Goal: Navigation & Orientation: Find specific page/section

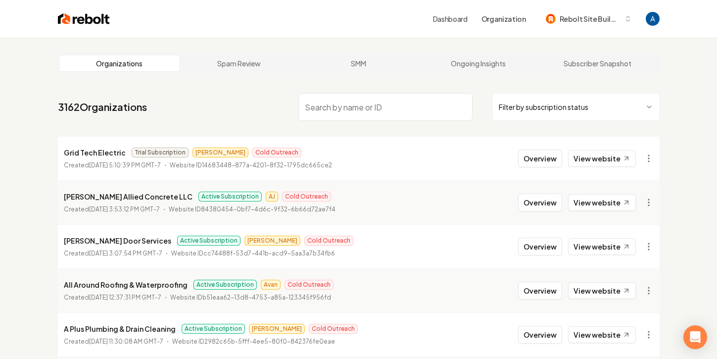
click at [375, 110] on input "search" at bounding box center [385, 107] width 174 height 28
click at [353, 108] on input "search" at bounding box center [385, 107] width 174 height 28
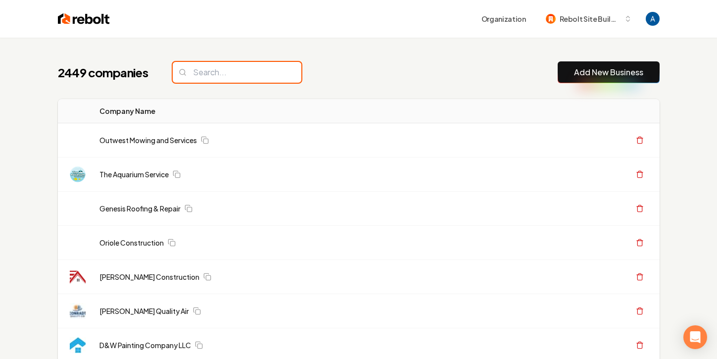
click at [238, 76] on input "search" at bounding box center [237, 72] width 129 height 21
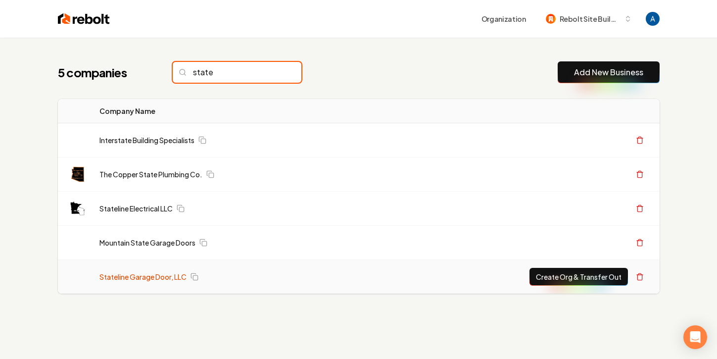
type input "state"
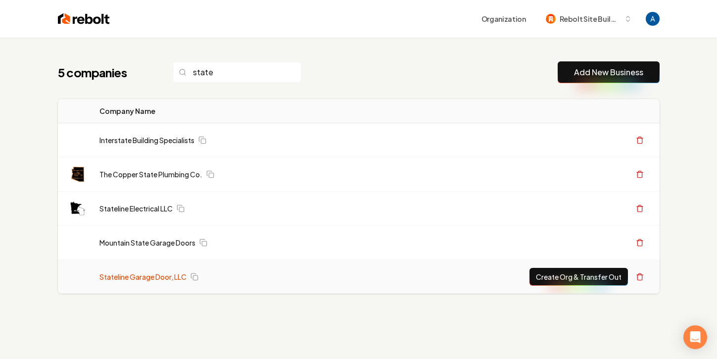
click at [122, 277] on link "Stateline Garage Door, LLC" at bounding box center [142, 276] width 87 height 10
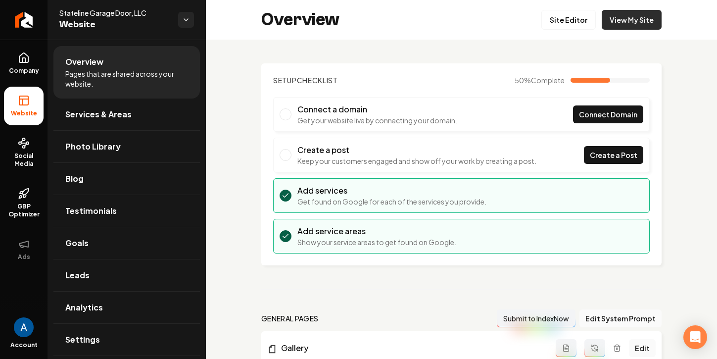
click at [630, 19] on link "View My Site" at bounding box center [631, 20] width 60 height 20
